Goal: Task Accomplishment & Management: Manage account settings

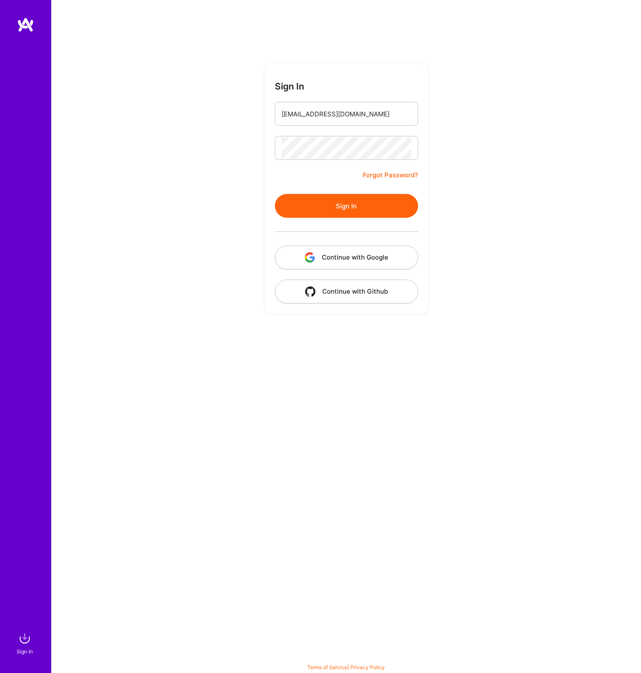
click at [332, 205] on button "Sign In" at bounding box center [346, 206] width 143 height 24
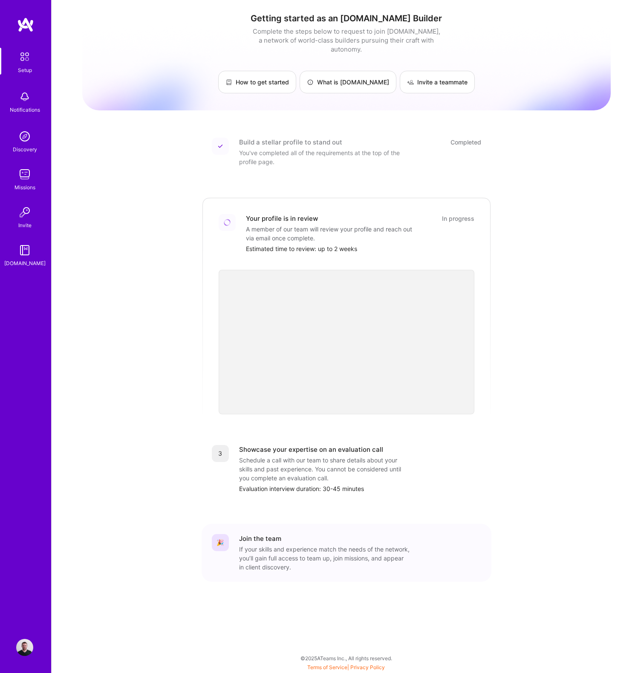
click at [29, 102] on img at bounding box center [24, 96] width 17 height 17
click at [25, 130] on img at bounding box center [24, 136] width 17 height 17
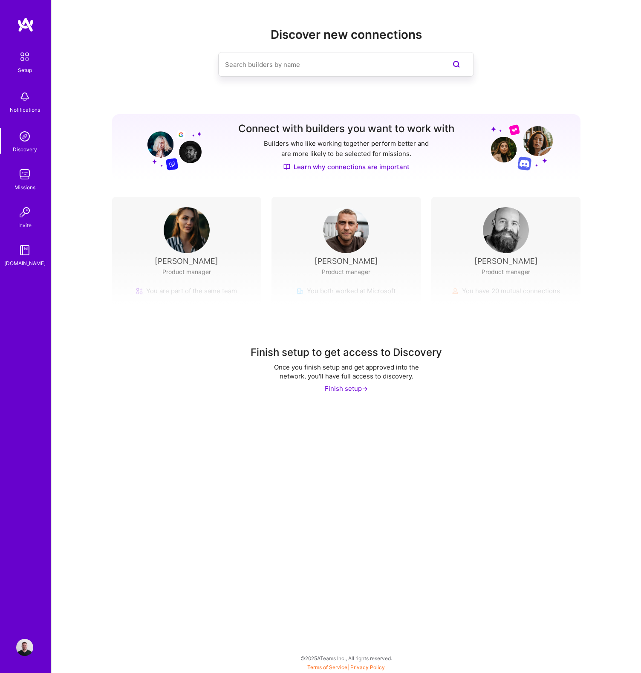
click at [319, 63] on input at bounding box center [329, 65] width 208 height 22
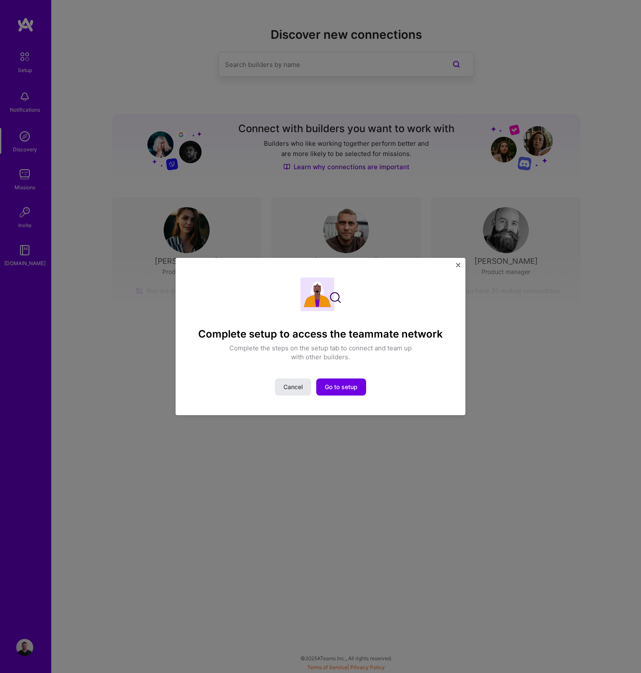
click at [300, 388] on span "Cancel" at bounding box center [292, 386] width 19 height 9
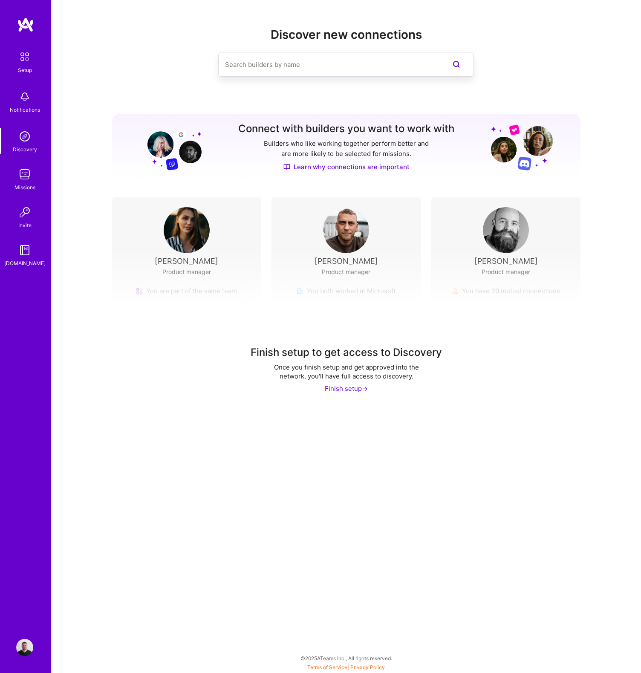
click at [27, 141] on img at bounding box center [24, 136] width 17 height 17
click at [31, 187] on div "Missions" at bounding box center [24, 187] width 21 height 9
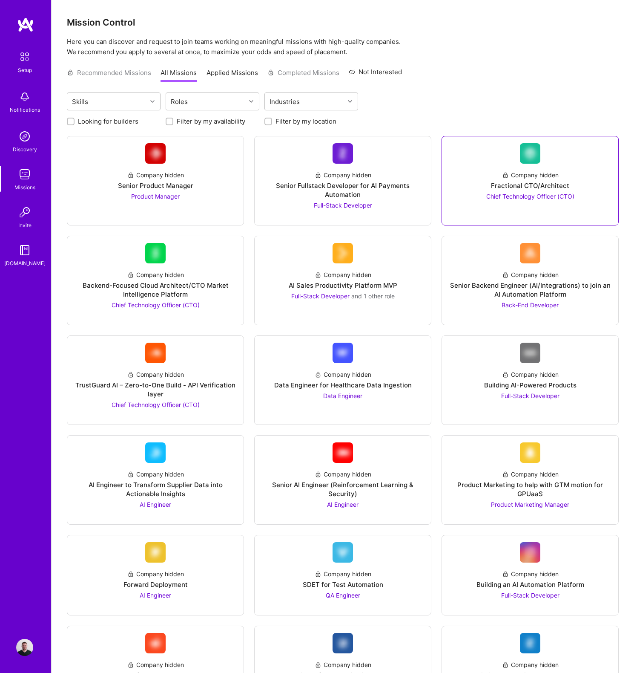
click at [516, 200] on div "Chief Technology Officer (CTO)" at bounding box center [530, 196] width 88 height 9
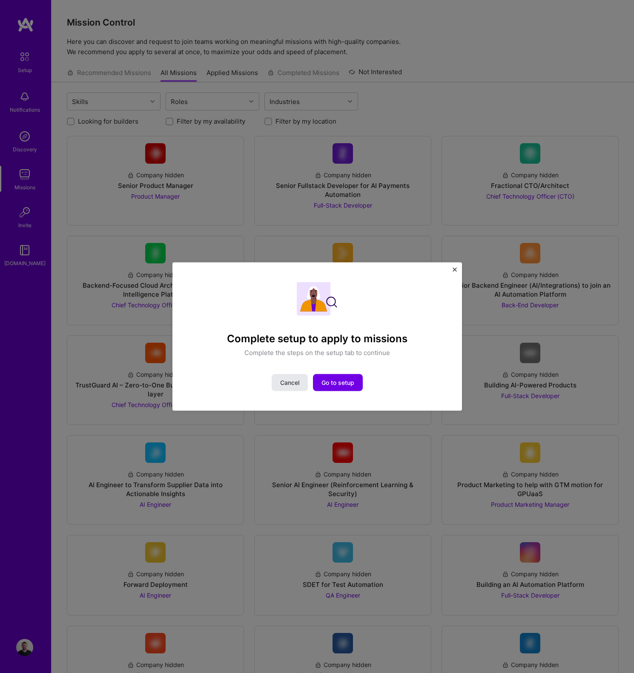
click at [293, 385] on span "Cancel" at bounding box center [289, 382] width 19 height 9
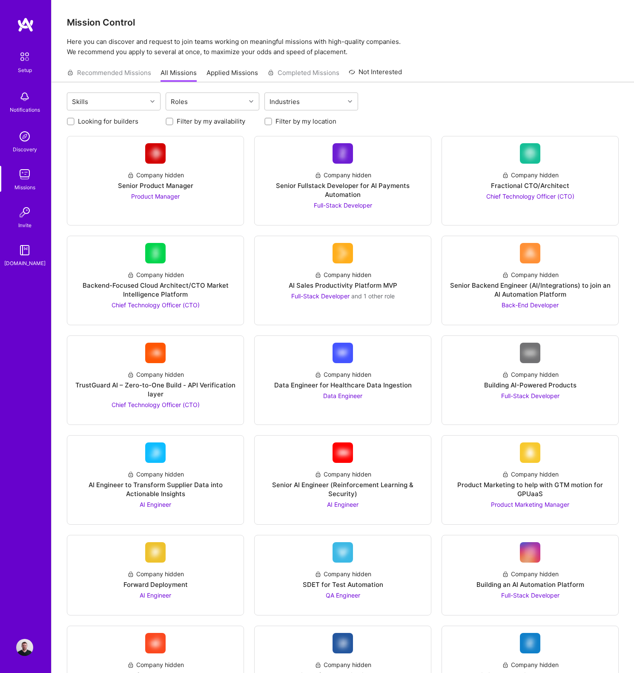
click at [223, 72] on link "Applied Missions" at bounding box center [233, 75] width 52 height 14
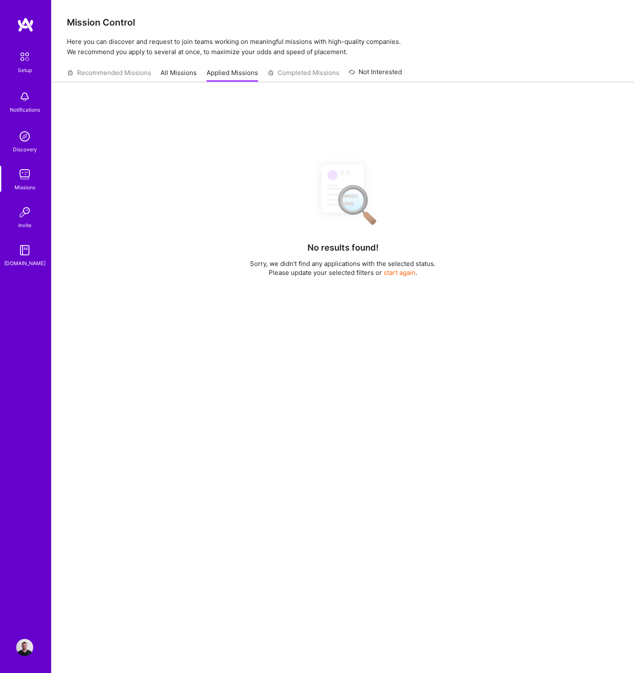
click at [302, 73] on div "Recommended Missions All Missions Applied Missions Completed Missions Not Inter…" at bounding box center [234, 72] width 335 height 18
click at [381, 75] on link "Not Interested" at bounding box center [375, 74] width 53 height 15
click at [132, 72] on div "Recommended Missions All Missions Applied Missions Completed Missions Not Inter…" at bounding box center [234, 72] width 335 height 18
click at [199, 70] on div "Recommended Missions All Missions Applied Missions Completed Missions Not Inter…" at bounding box center [234, 72] width 335 height 18
click at [175, 73] on link "All Missions" at bounding box center [179, 75] width 36 height 14
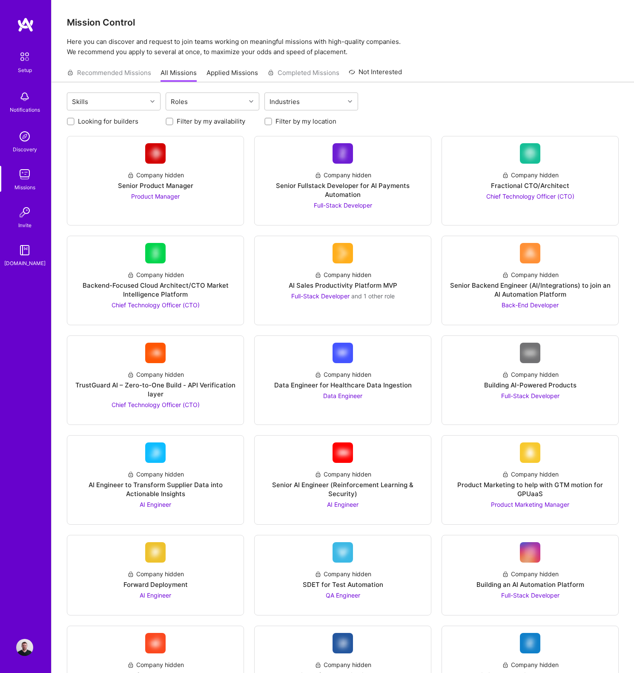
click at [21, 210] on img at bounding box center [24, 212] width 17 height 17
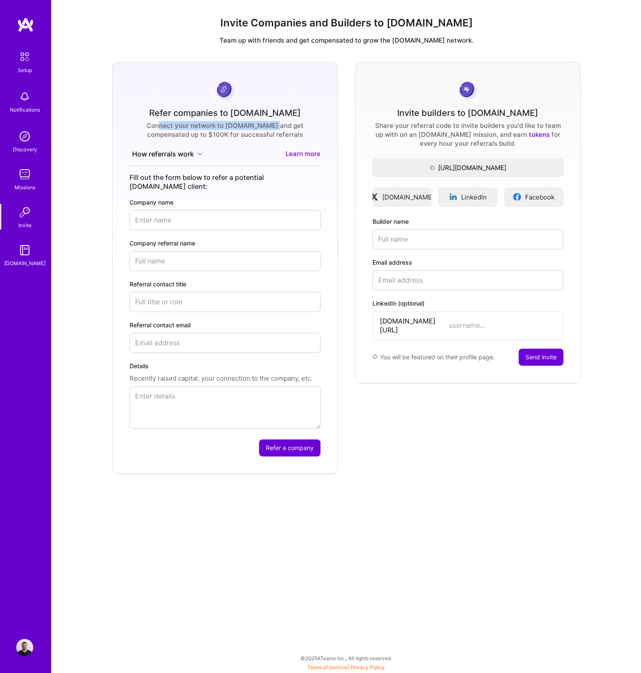
drag, startPoint x: 145, startPoint y: 124, endPoint x: 259, endPoint y: 124, distance: 113.7
click at [259, 124] on div "Connect your network to [DOMAIN_NAME] and get compensated up to $100K for succe…" at bounding box center [224, 130] width 191 height 18
click at [20, 258] on img at bounding box center [24, 249] width 17 height 17
